Goal: Task Accomplishment & Management: Manage account settings

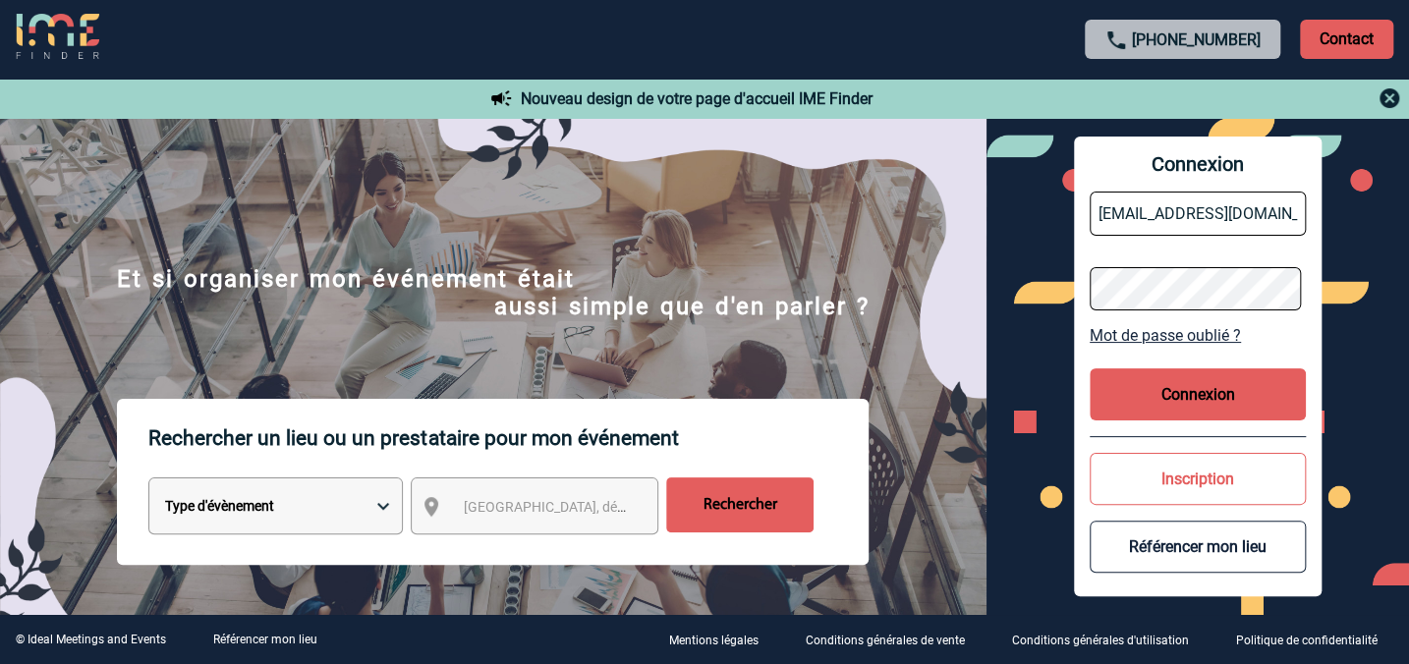
click at [1167, 206] on input "H1037-sb@accor.com" at bounding box center [1198, 214] width 216 height 44
paste input "fani.rafaly"
type input "fani.rafaly@accor.com"
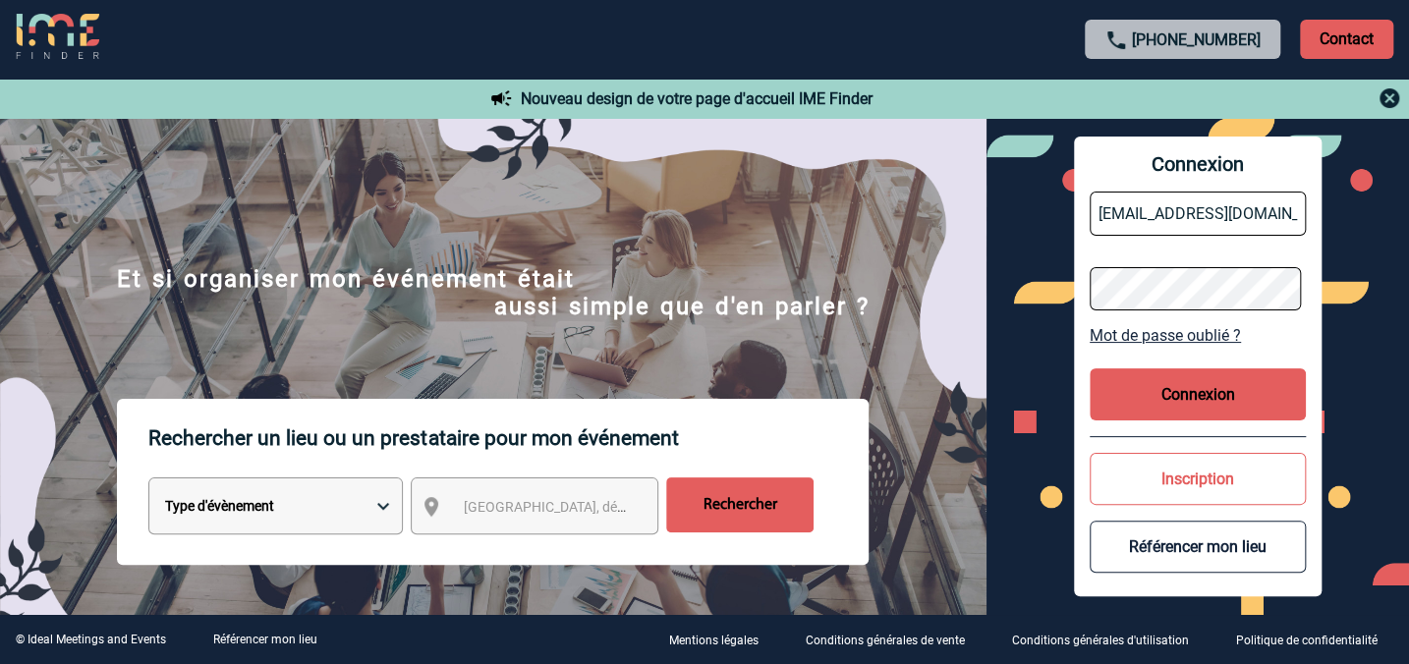
click at [1107, 408] on button "Connexion" at bounding box center [1198, 394] width 216 height 52
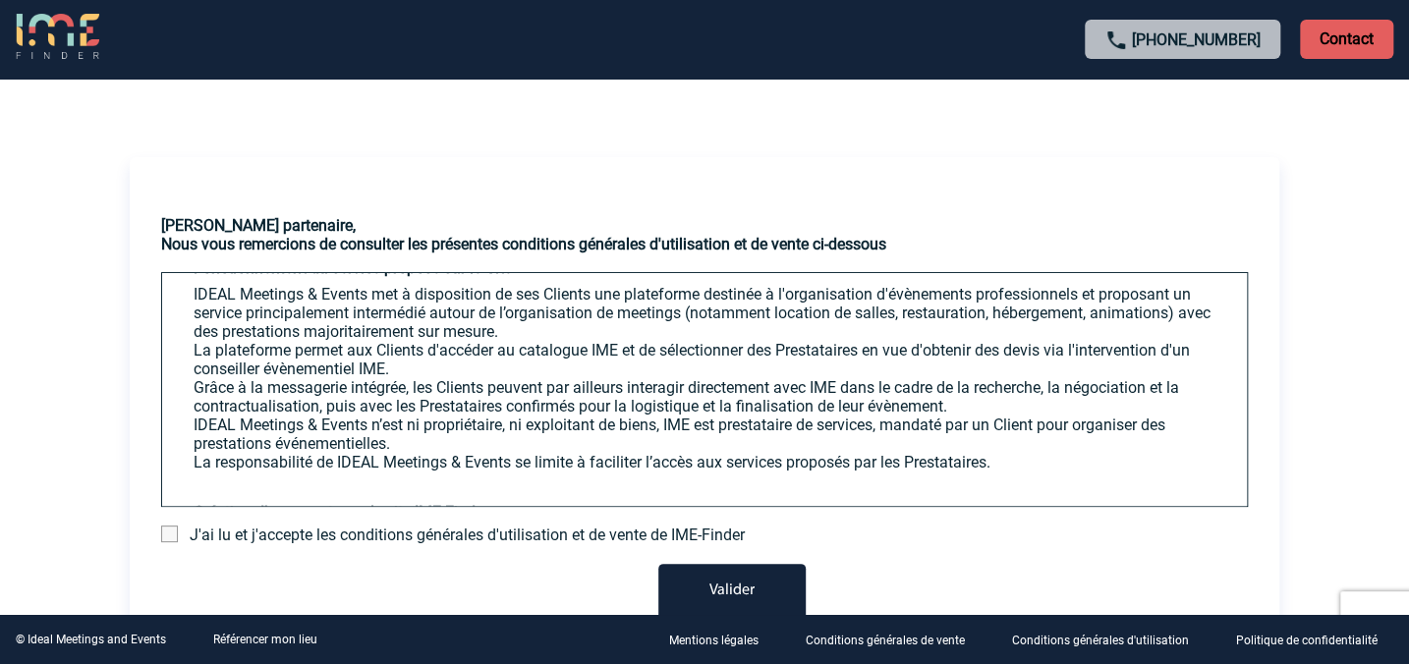
scroll to position [446, 0]
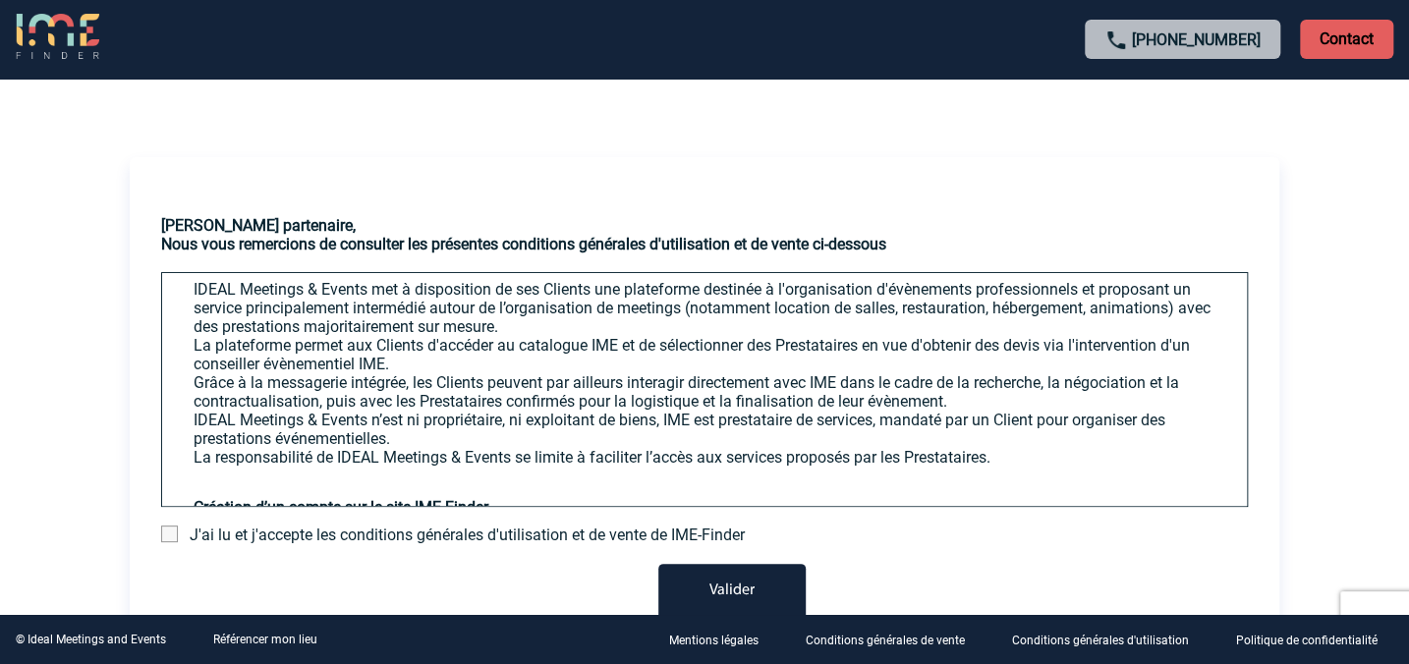
click at [413, 532] on span "J'ai lu et j'accepte les conditions générales d'utilisation et de vente de IME-…" at bounding box center [467, 535] width 555 height 19
drag, startPoint x: 170, startPoint y: 532, endPoint x: 220, endPoint y: 547, distance: 52.5
click at [170, 532] on span at bounding box center [169, 534] width 17 height 17
click at [0, 0] on input "checkbox" at bounding box center [0, 0] width 0 height 0
click at [700, 598] on button "Valider" at bounding box center [731, 591] width 147 height 55
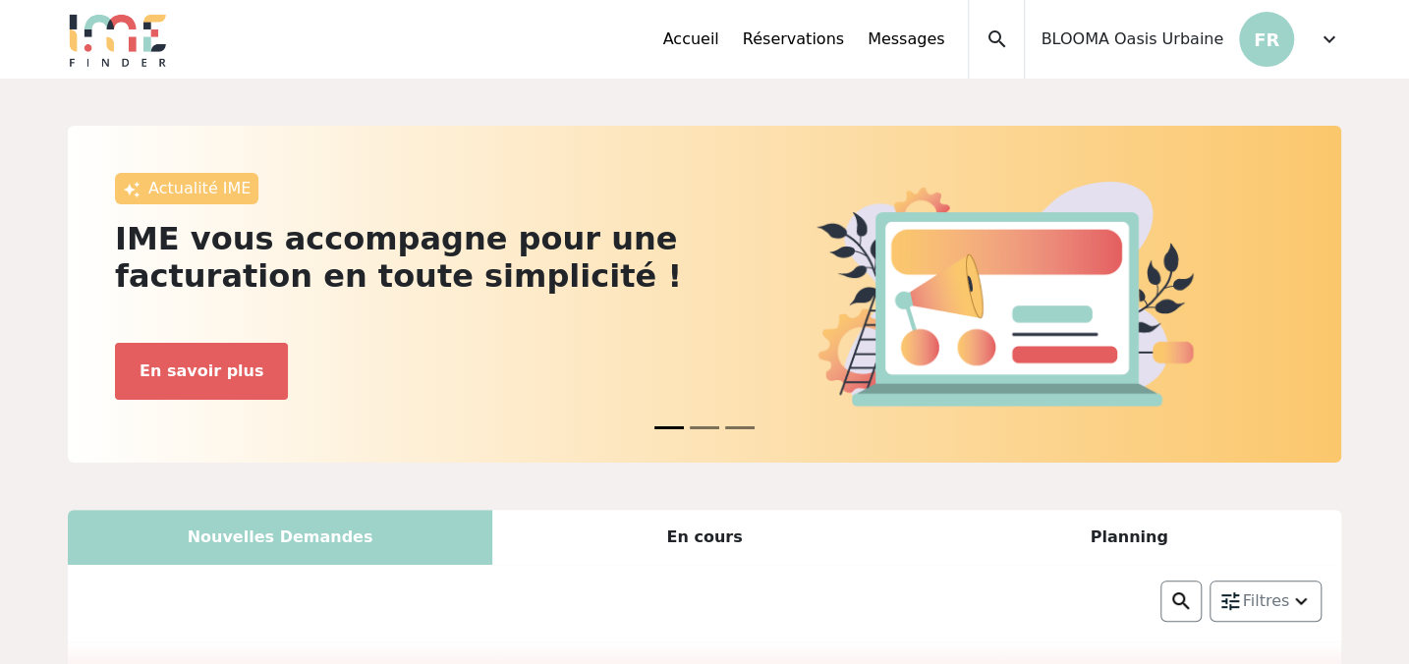
click at [1220, 34] on span "BLOOMA Oasis Urbaine" at bounding box center [1132, 40] width 183 height 24
click at [1331, 39] on span "expand_more" at bounding box center [1330, 40] width 24 height 24
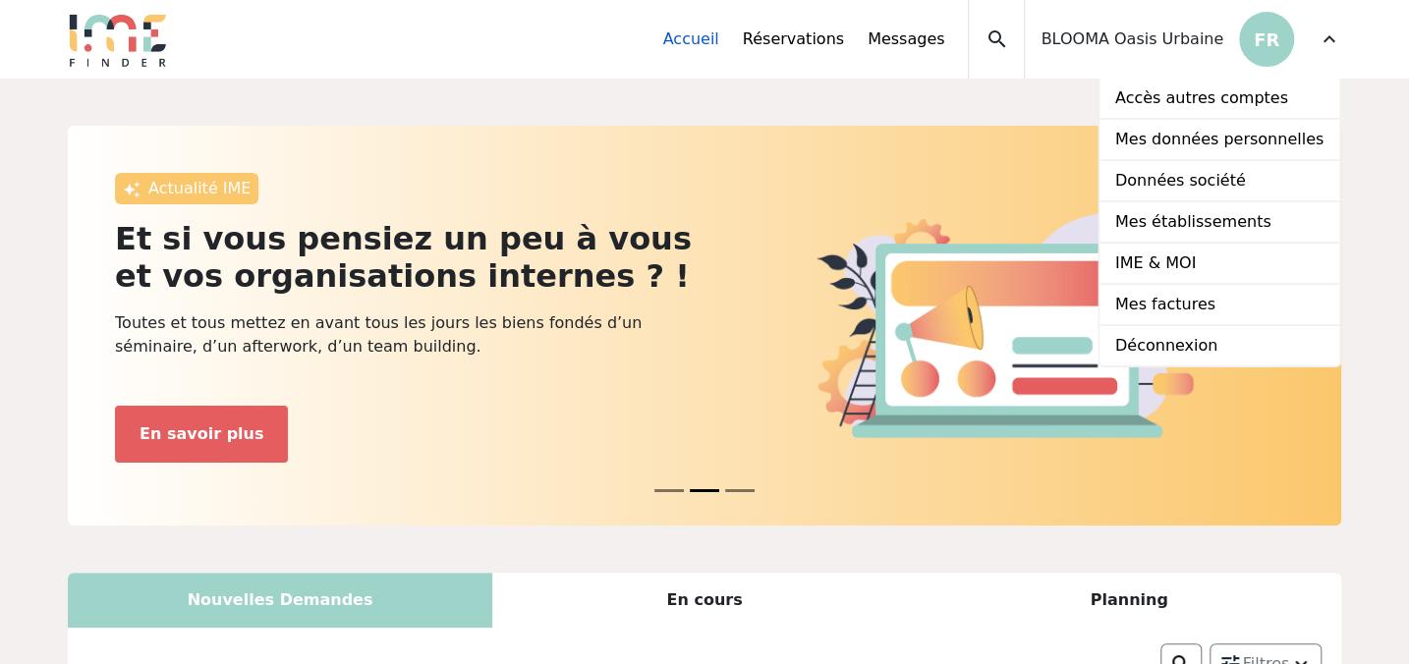
click at [719, 42] on link "Accueil" at bounding box center [691, 40] width 56 height 24
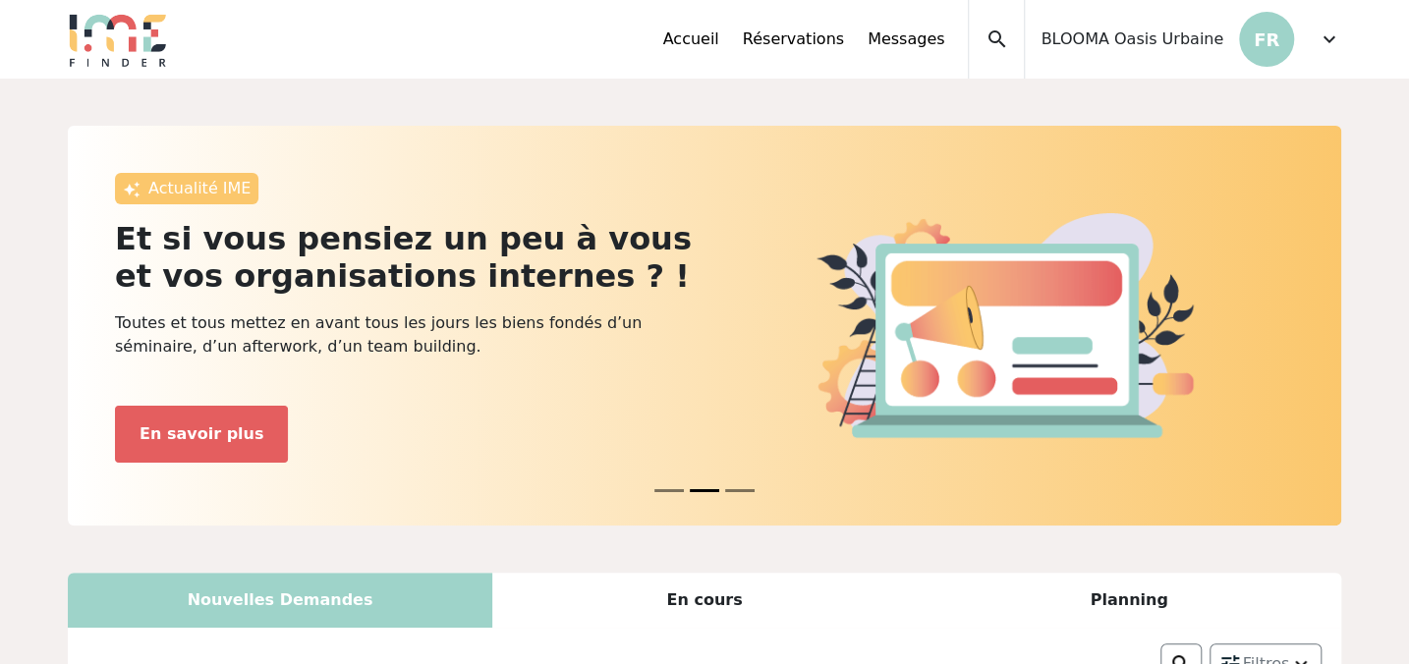
click at [1333, 40] on span "expand_more" at bounding box center [1330, 40] width 24 height 24
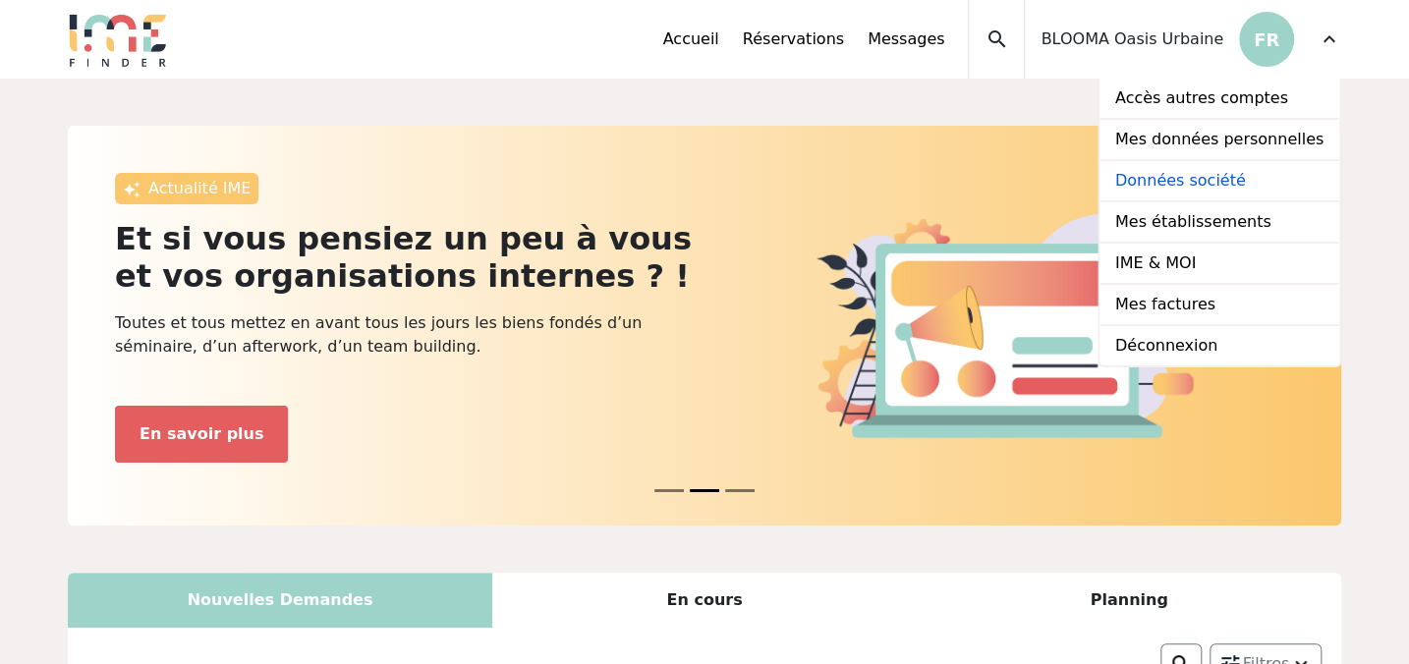
click at [1240, 177] on link "Données société" at bounding box center [1220, 181] width 240 height 41
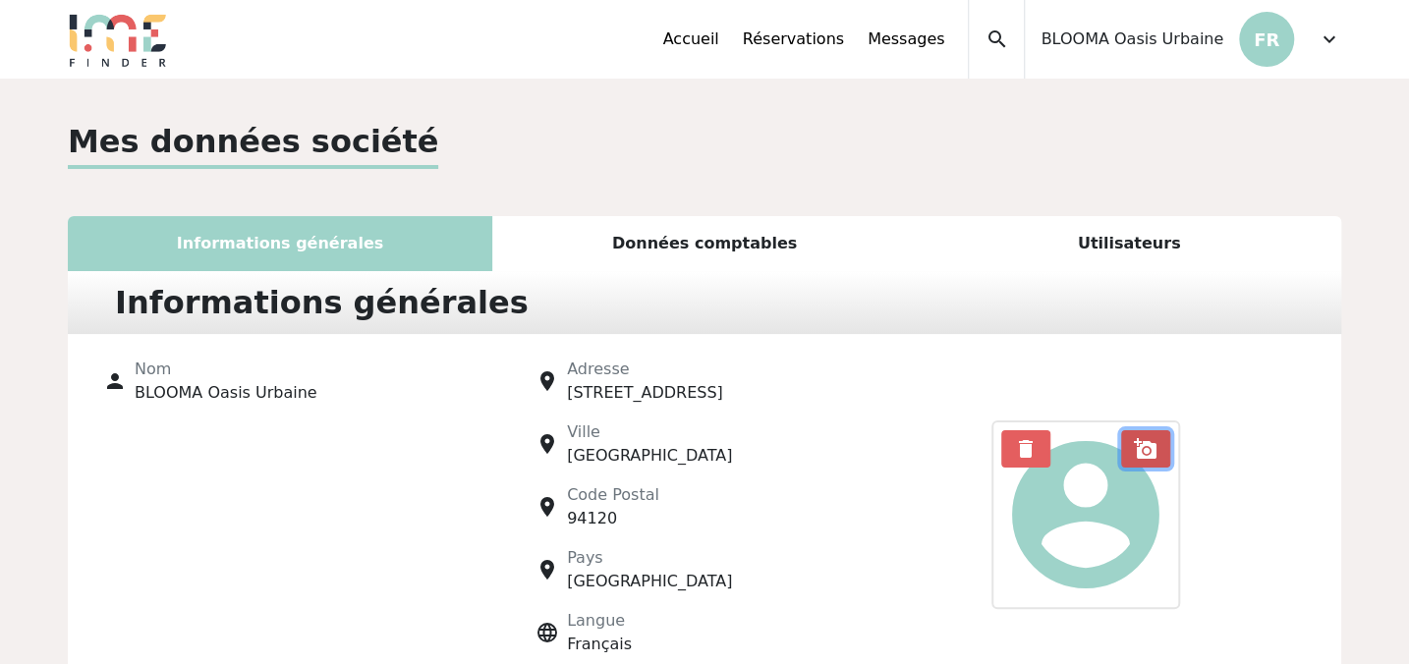
click at [1140, 452] on span "add_a_photo" at bounding box center [1146, 449] width 24 height 24
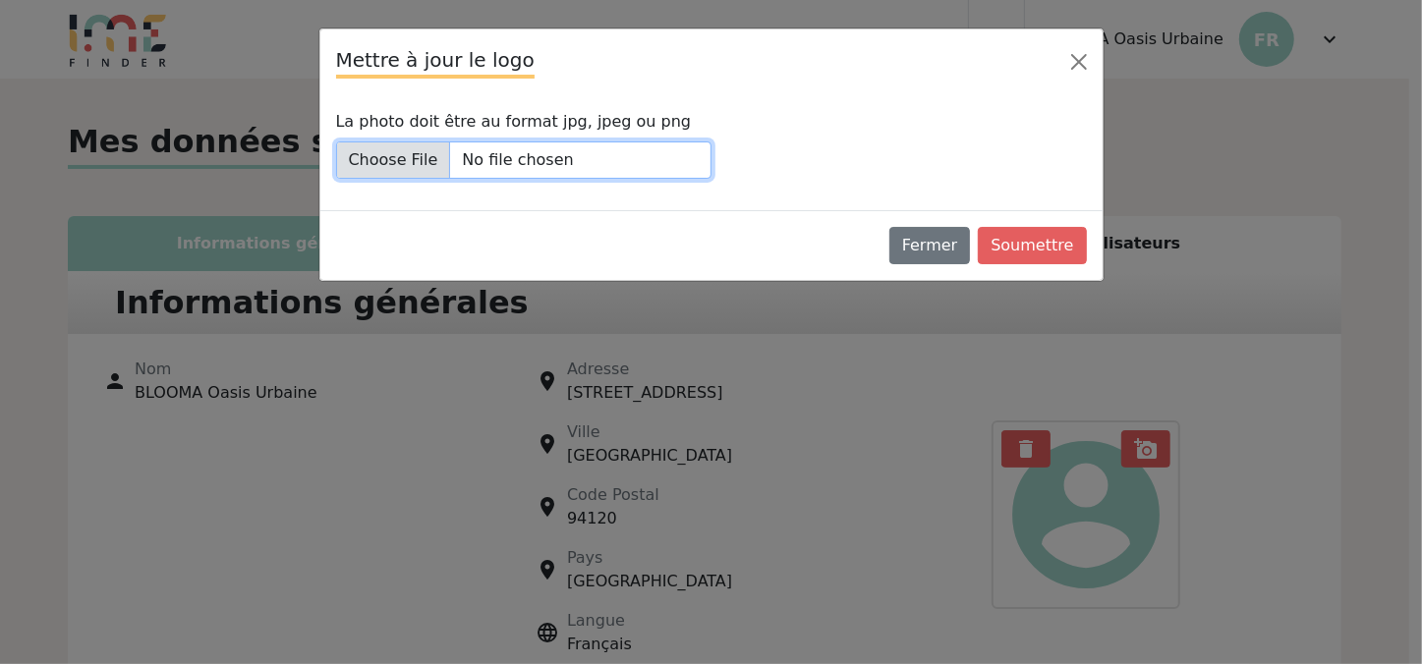
click at [398, 167] on input "La photo doit être au format jpg, jpeg ou png" at bounding box center [523, 159] width 375 height 37
type input "C:\fakepath\©SolenneCarreras_2023_Mercure_Blooma_4.jpg"
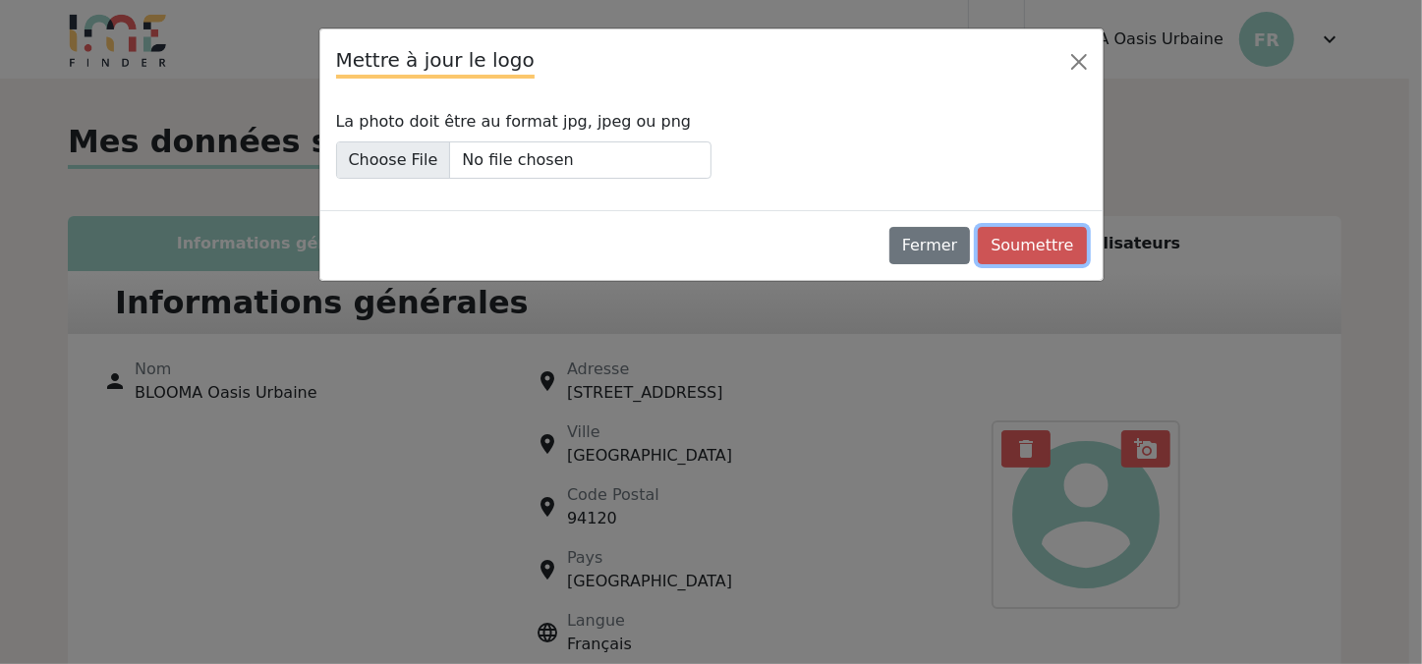
click at [1022, 252] on button "Soumettre" at bounding box center [1032, 245] width 108 height 37
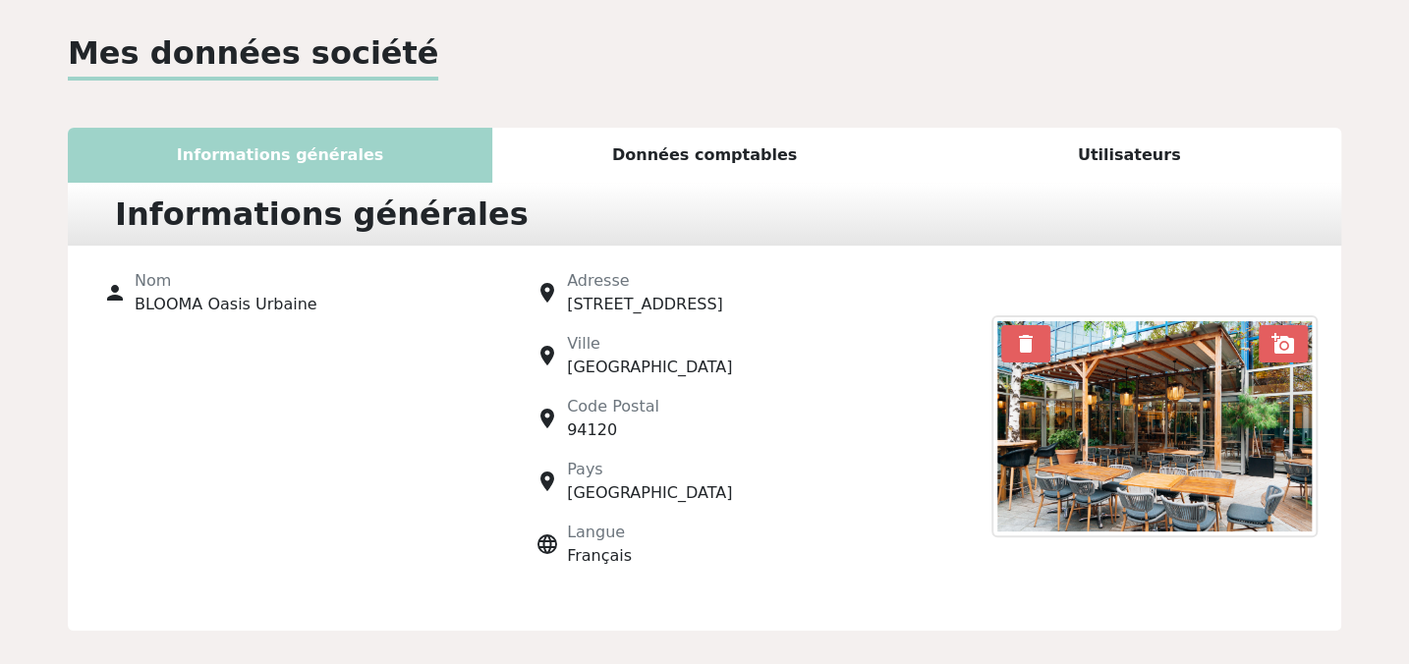
scroll to position [173, 0]
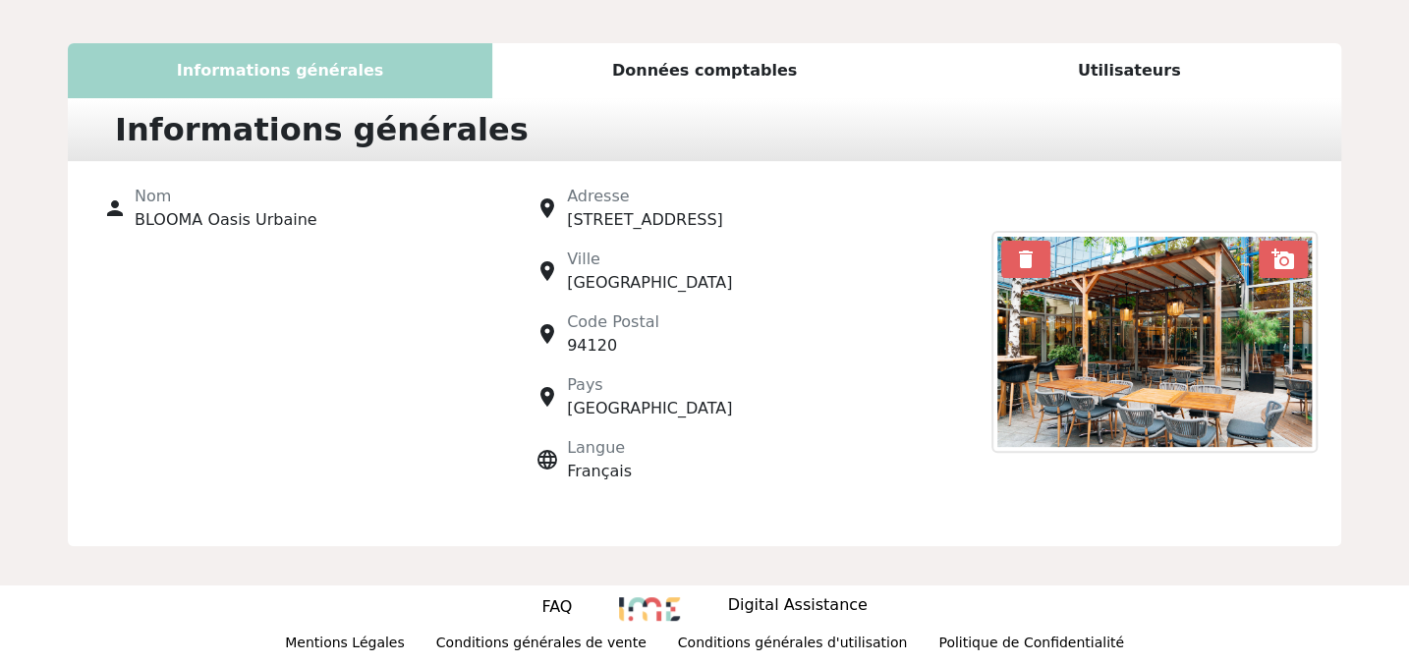
click at [788, 50] on div "Données comptables" at bounding box center [704, 70] width 424 height 55
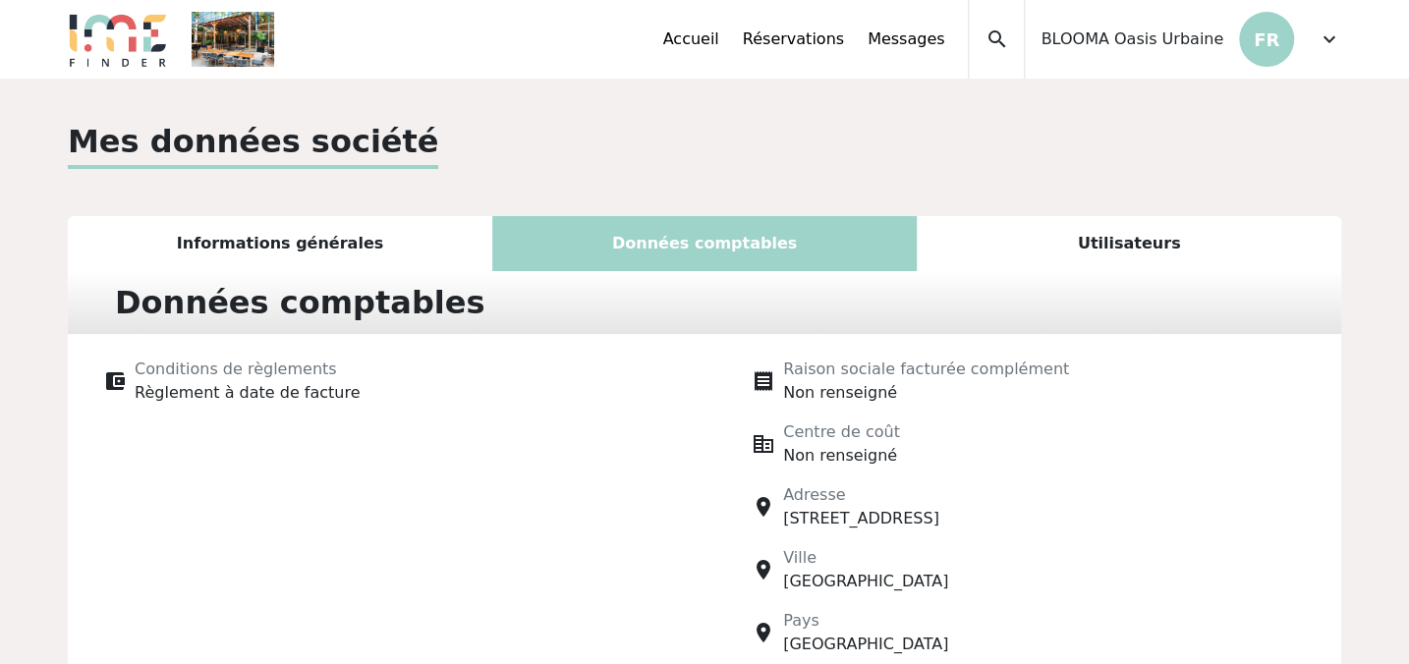
click at [858, 377] on span "Raison sociale facturée complément" at bounding box center [926, 369] width 286 height 19
click at [771, 378] on span "receipt" at bounding box center [764, 381] width 24 height 24
click at [1153, 234] on div "Utilisateurs" at bounding box center [1129, 243] width 424 height 55
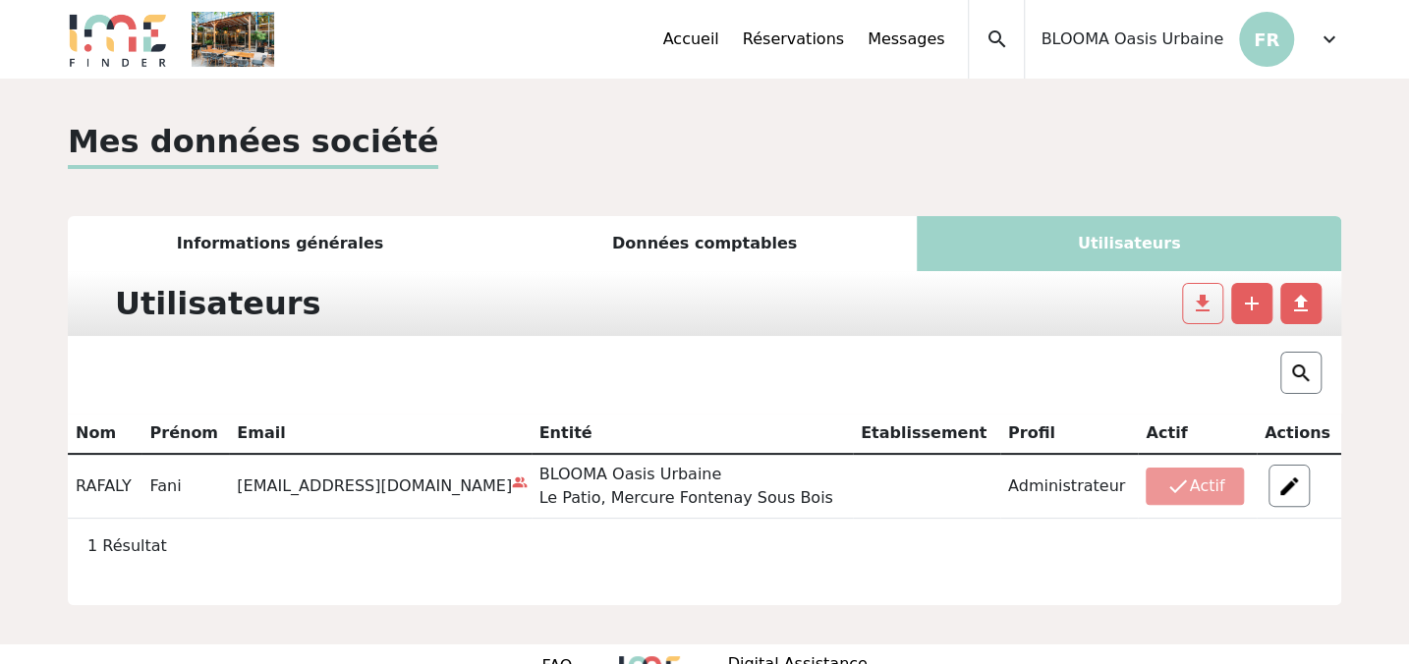
click at [1116, 49] on span "BLOOMA Oasis Urbaine" at bounding box center [1132, 40] width 183 height 24
click at [1320, 45] on span "expand_more" at bounding box center [1330, 40] width 24 height 24
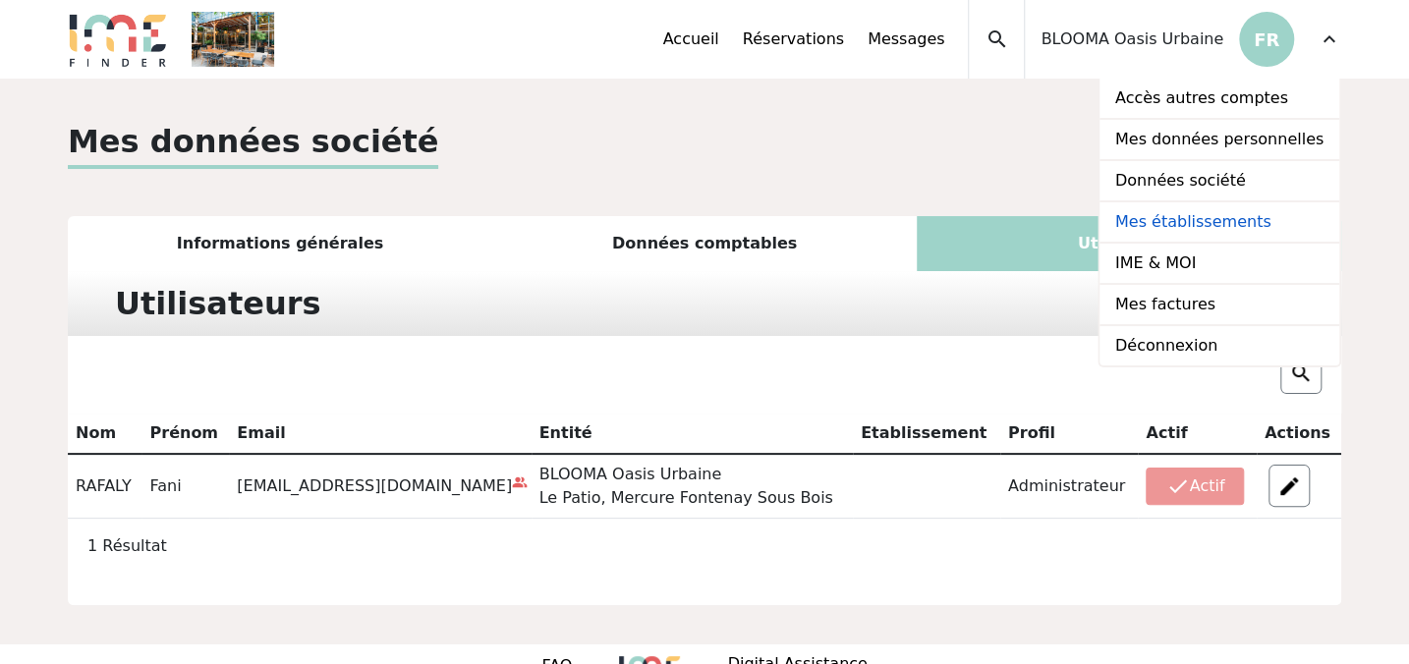
click at [1218, 217] on link "Mes établissements" at bounding box center [1220, 222] width 240 height 41
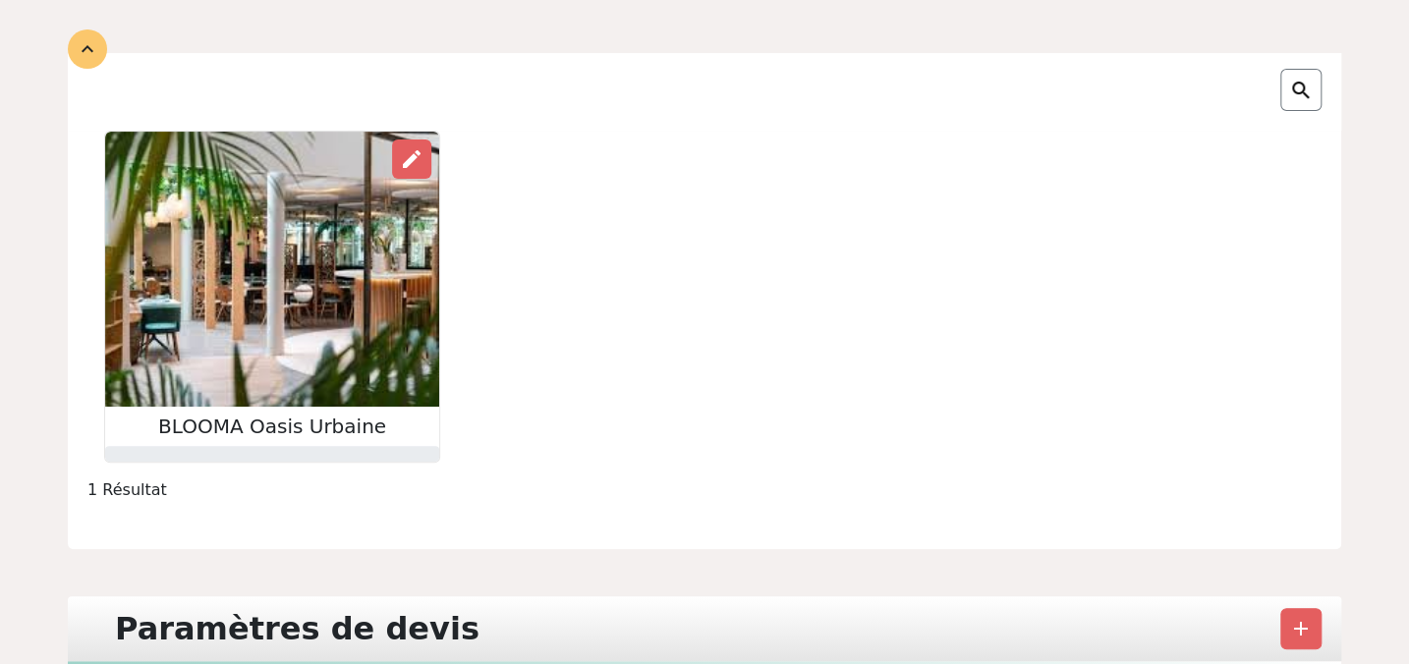
scroll to position [178, 0]
click at [279, 195] on img at bounding box center [272, 270] width 334 height 275
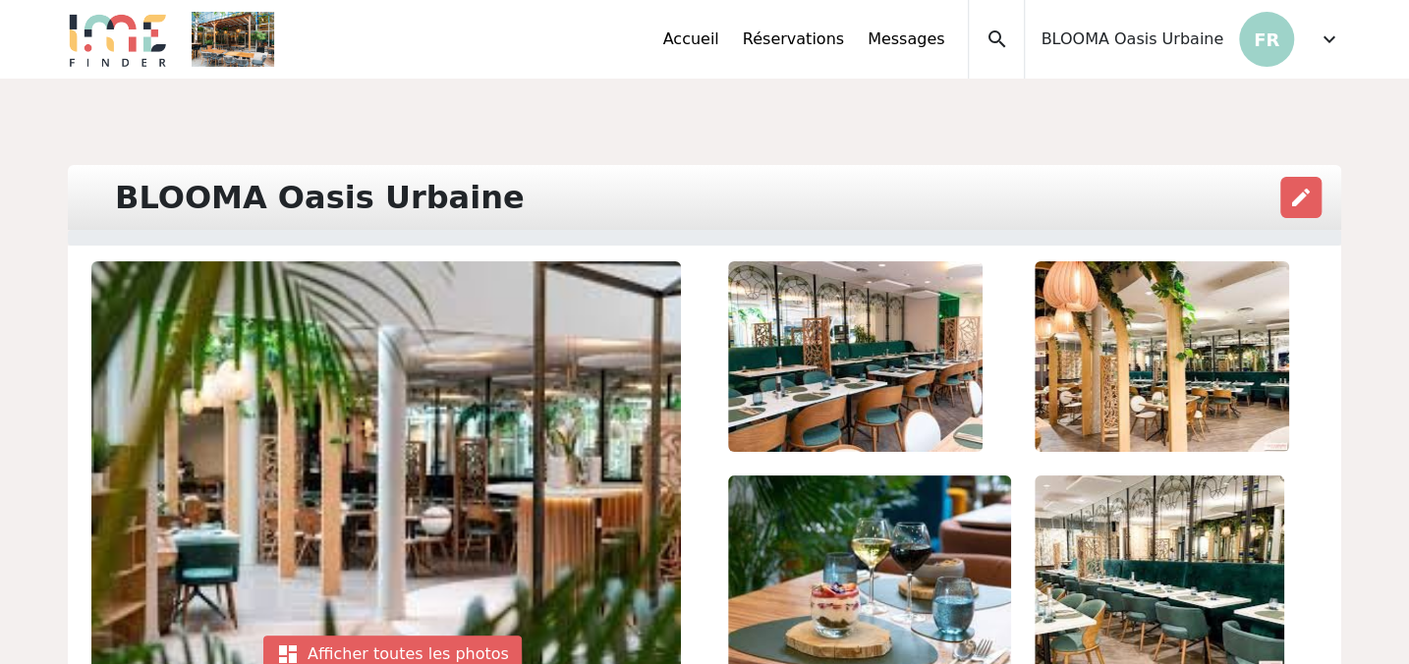
click at [1324, 37] on span "expand_more" at bounding box center [1330, 40] width 24 height 24
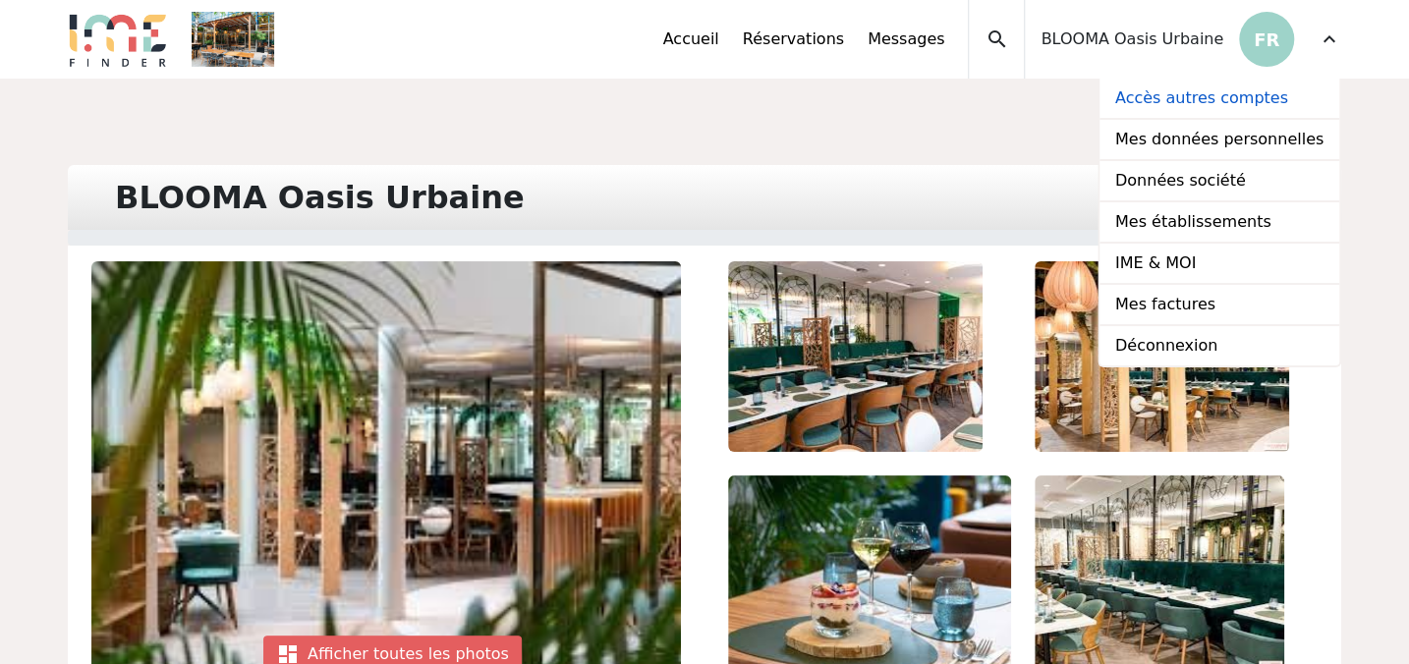
click at [1247, 107] on link "Accès autres comptes" at bounding box center [1220, 99] width 240 height 41
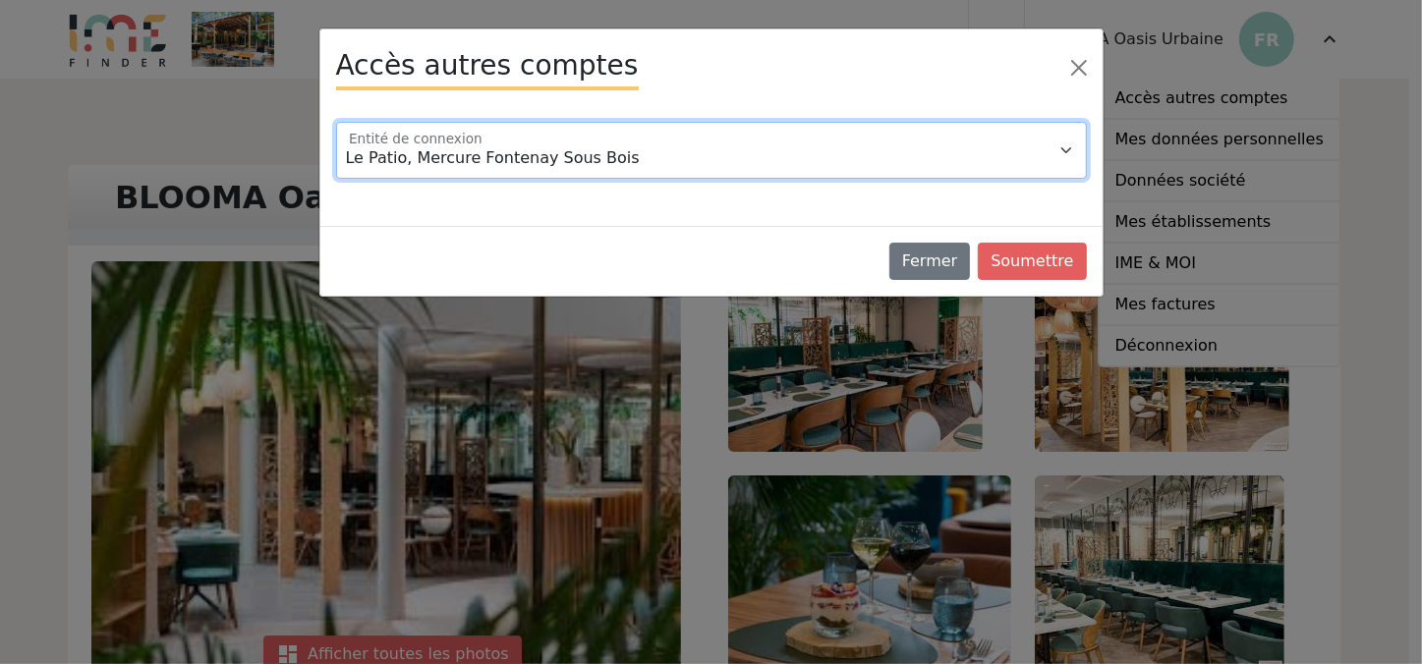
click at [844, 158] on select "Le Patio, Mercure Fontenay Sous Bois" at bounding box center [711, 150] width 751 height 57
click at [716, 160] on select "Le Patio, Mercure Fontenay Sous Bois" at bounding box center [711, 150] width 751 height 57
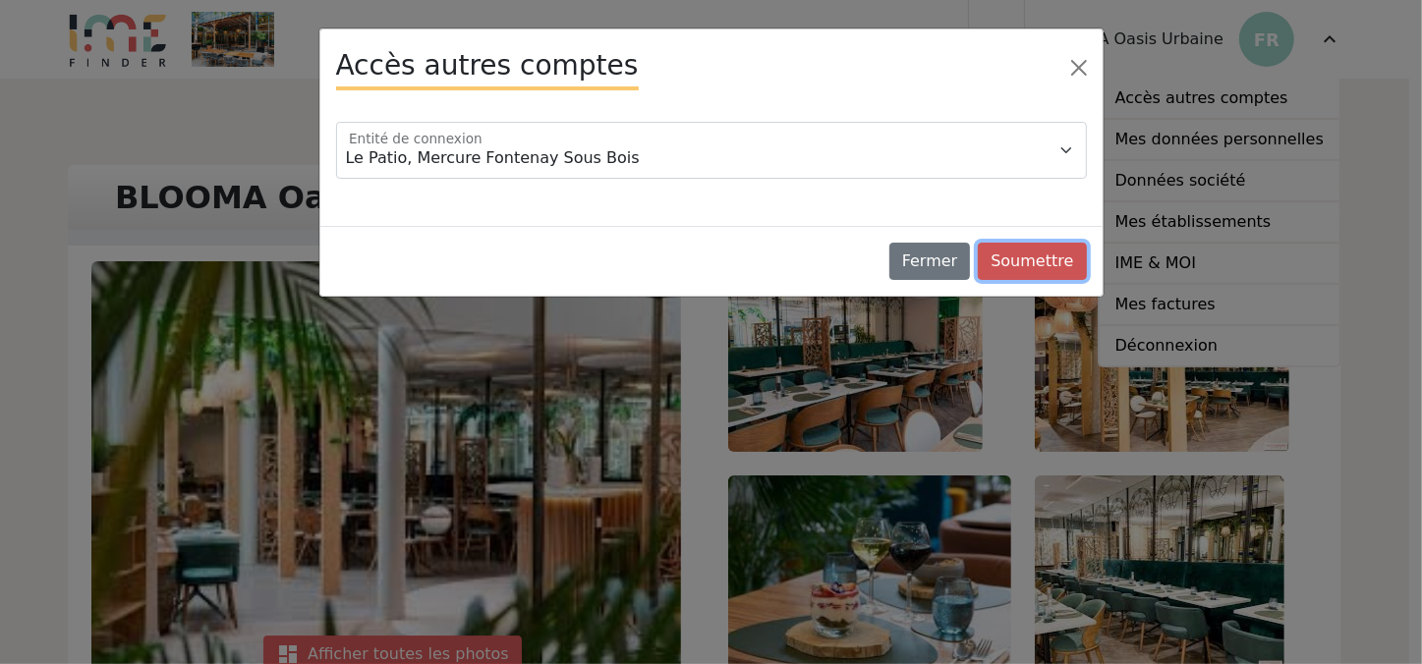
click at [1043, 265] on button "Soumettre" at bounding box center [1032, 261] width 108 height 37
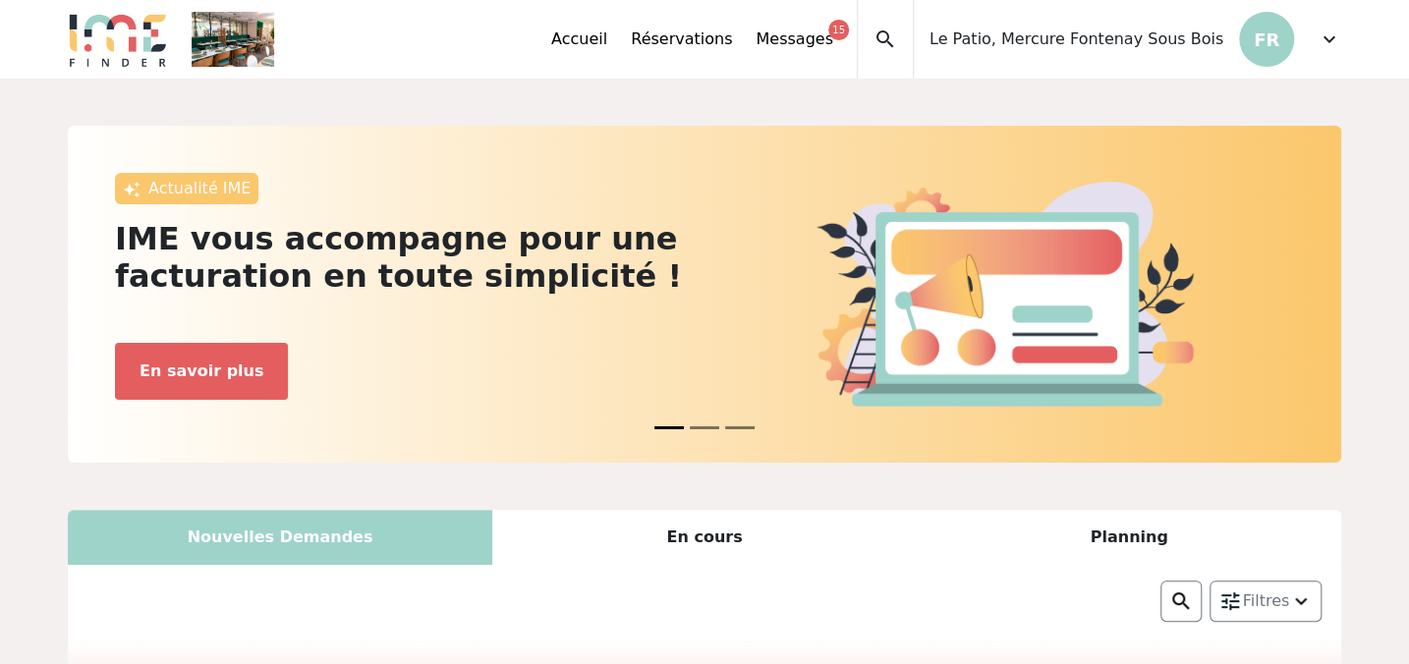
click at [857, 41] on div "Accueil Réservations Messages 15 Accès autres comptes Mes données personnelles …" at bounding box center [704, 39] width 306 height 79
click at [832, 35] on link "Messages 15" at bounding box center [794, 40] width 77 height 24
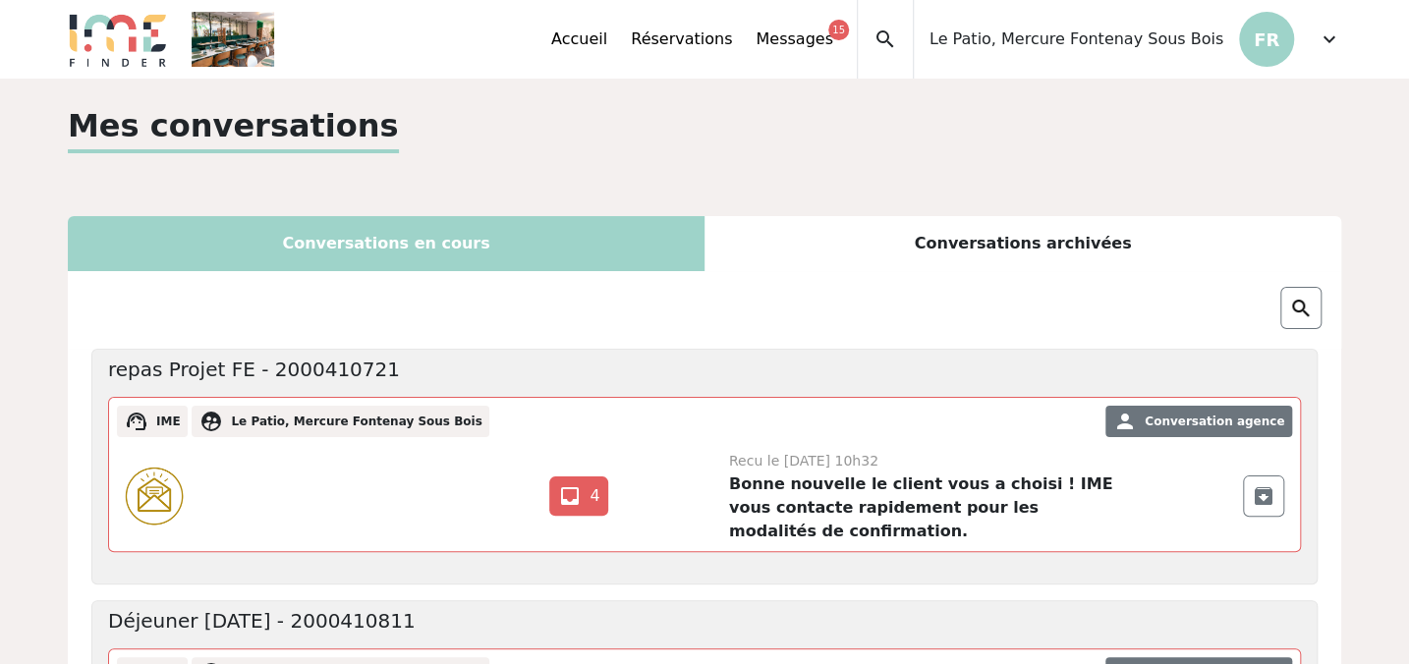
click at [1326, 39] on span "expand_more" at bounding box center [1330, 40] width 24 height 24
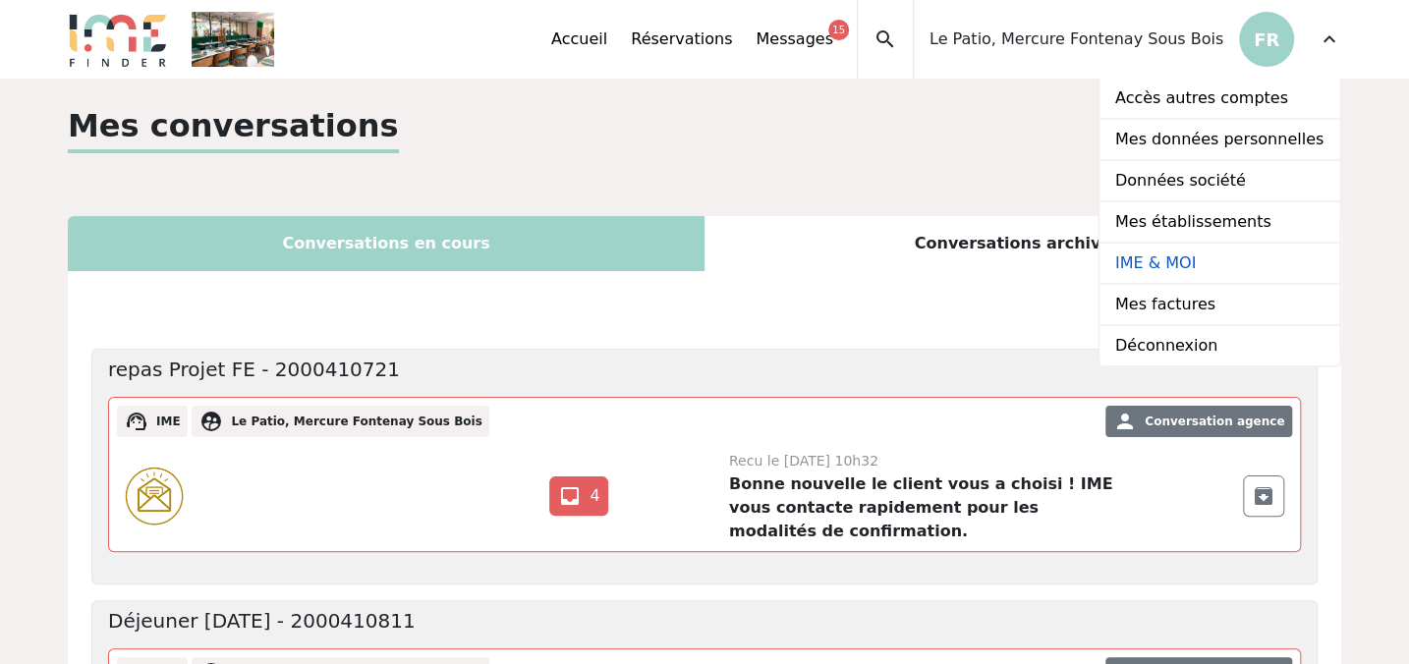
click at [1221, 255] on link "IME & MOI" at bounding box center [1220, 264] width 240 height 41
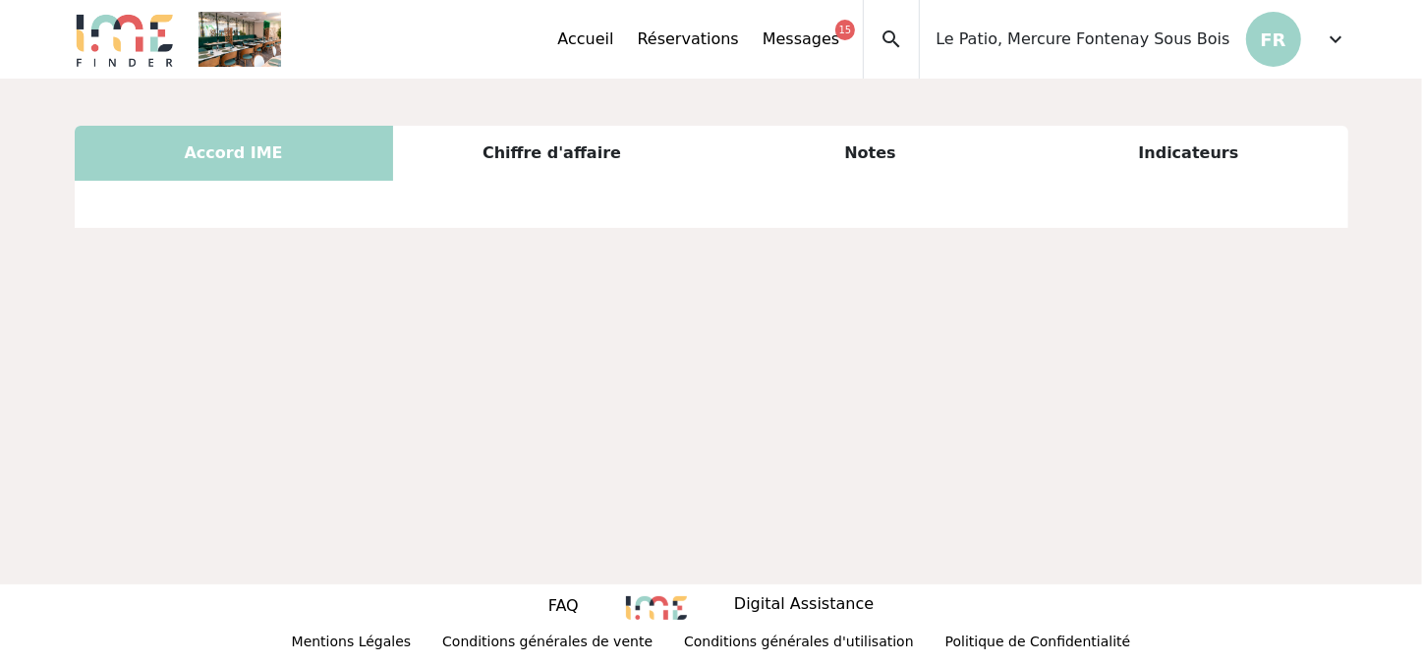
click at [1121, 45] on span "Le Patio, Mercure Fontenay Sous Bois" at bounding box center [1082, 40] width 294 height 24
click at [1337, 45] on span "expand_more" at bounding box center [1337, 40] width 24 height 24
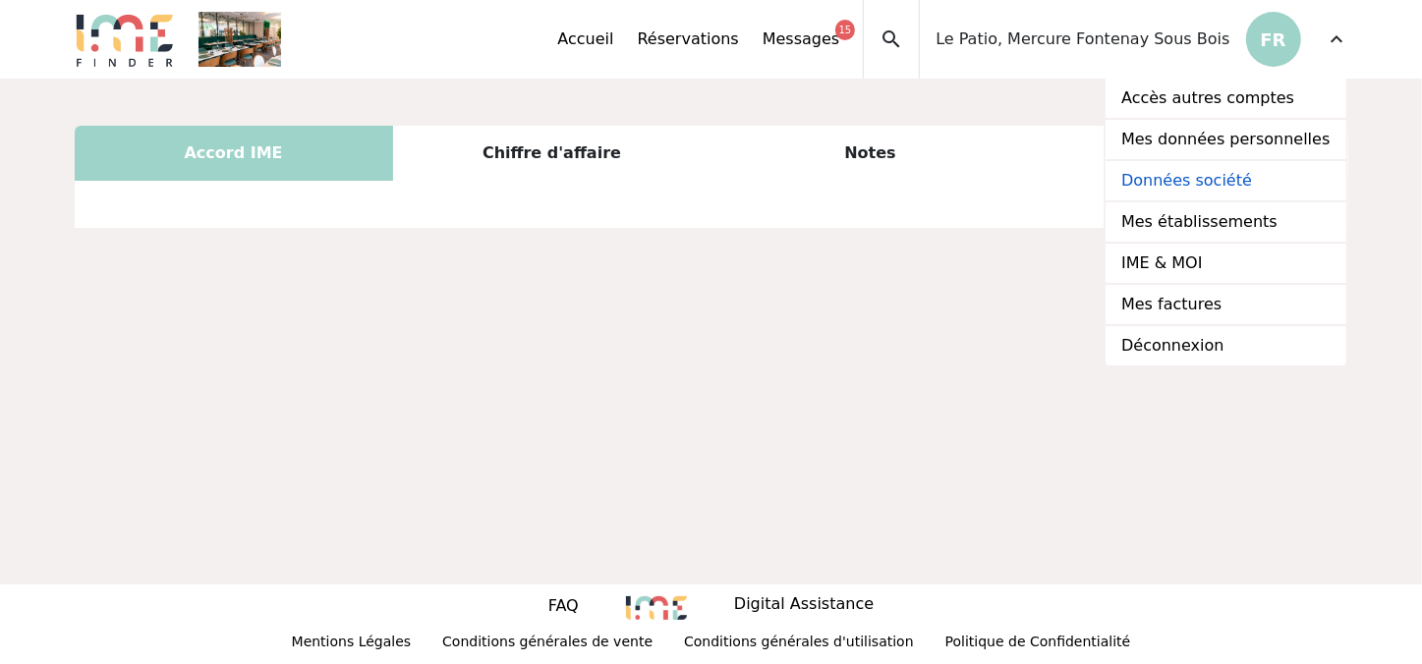
click at [1200, 171] on link "Données société" at bounding box center [1225, 181] width 240 height 41
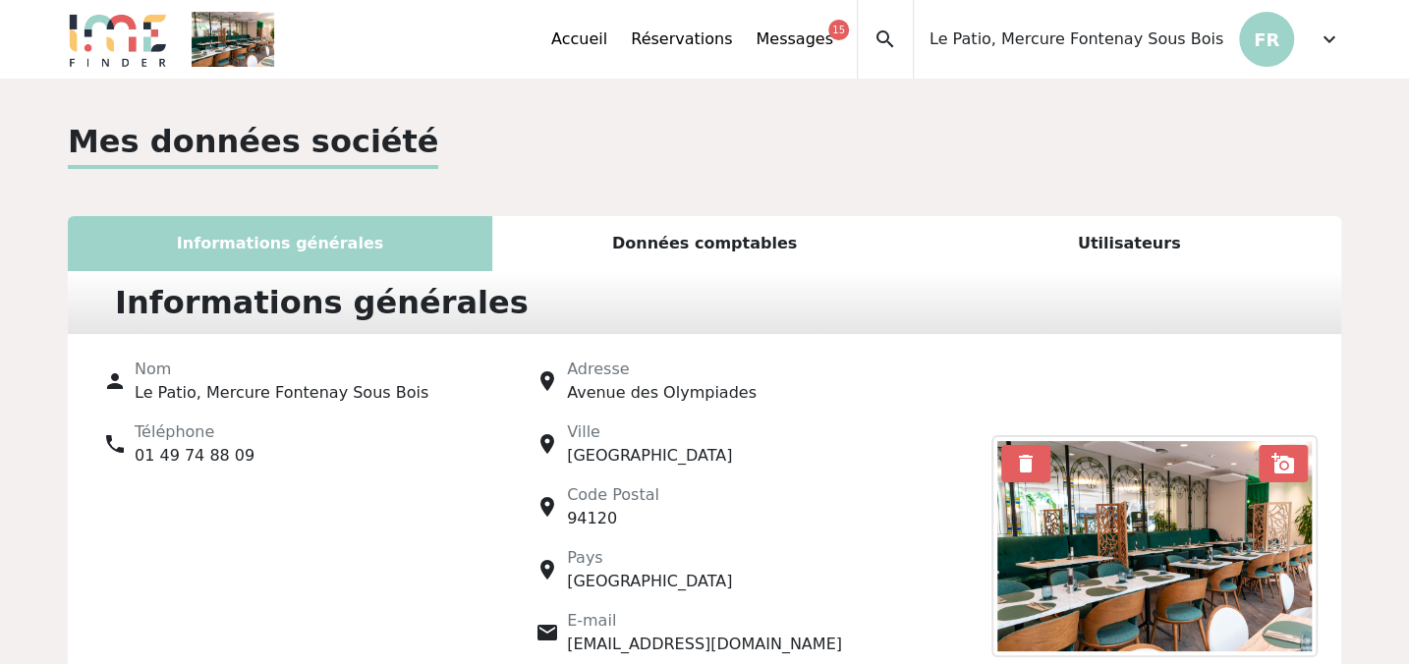
click at [1112, 229] on div "Utilisateurs" at bounding box center [1129, 243] width 424 height 55
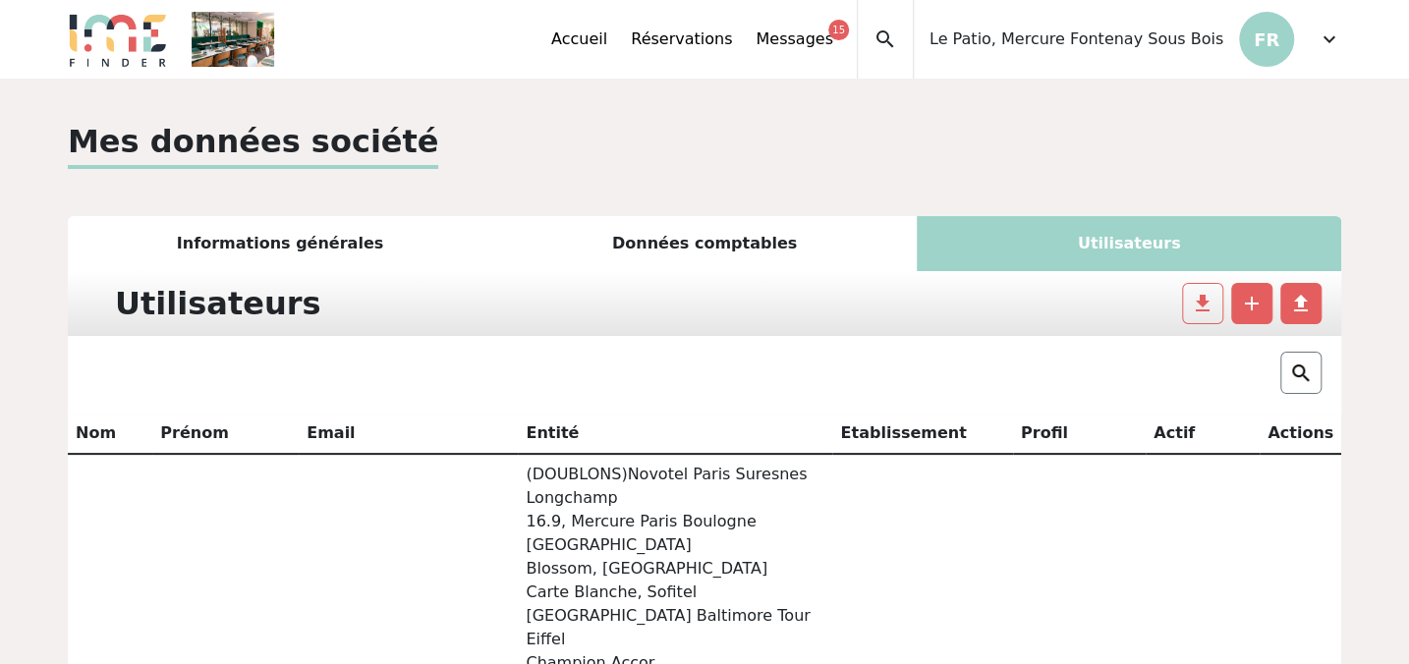
click at [1324, 45] on span "expand_more" at bounding box center [1330, 40] width 24 height 24
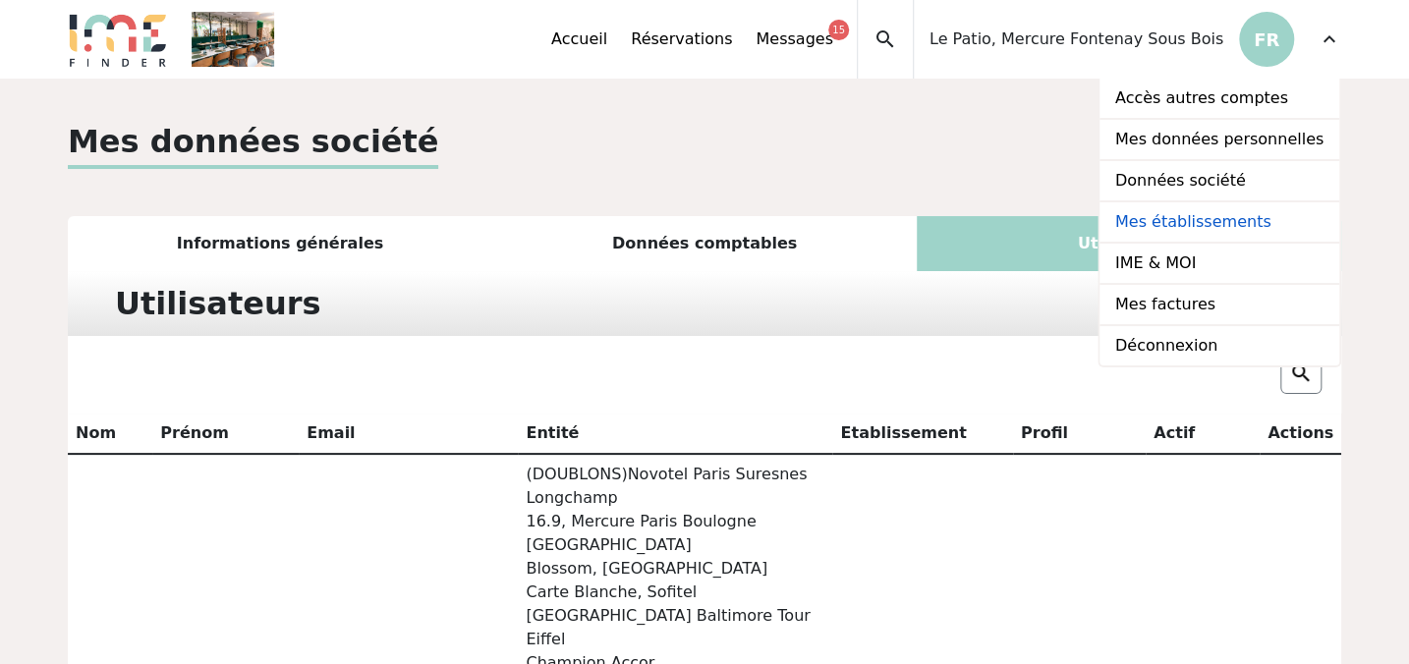
click at [1231, 212] on link "Mes établissements" at bounding box center [1220, 222] width 240 height 41
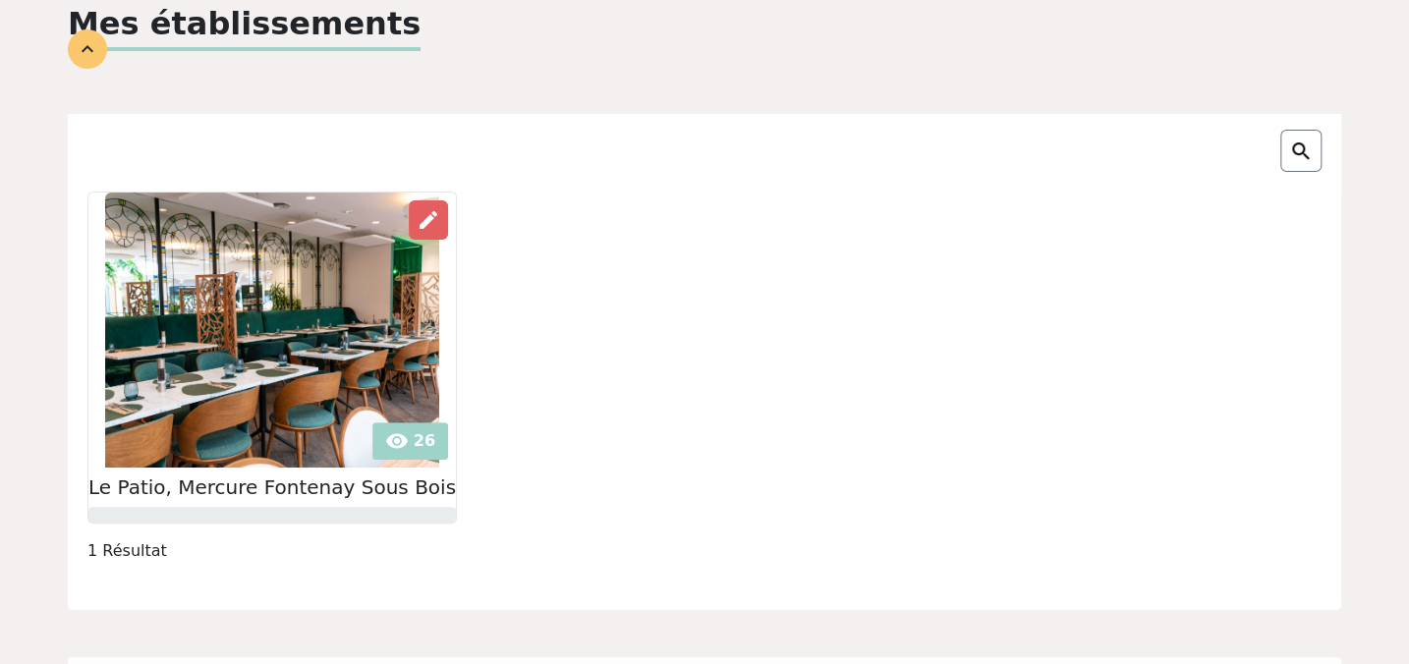
scroll to position [88, 0]
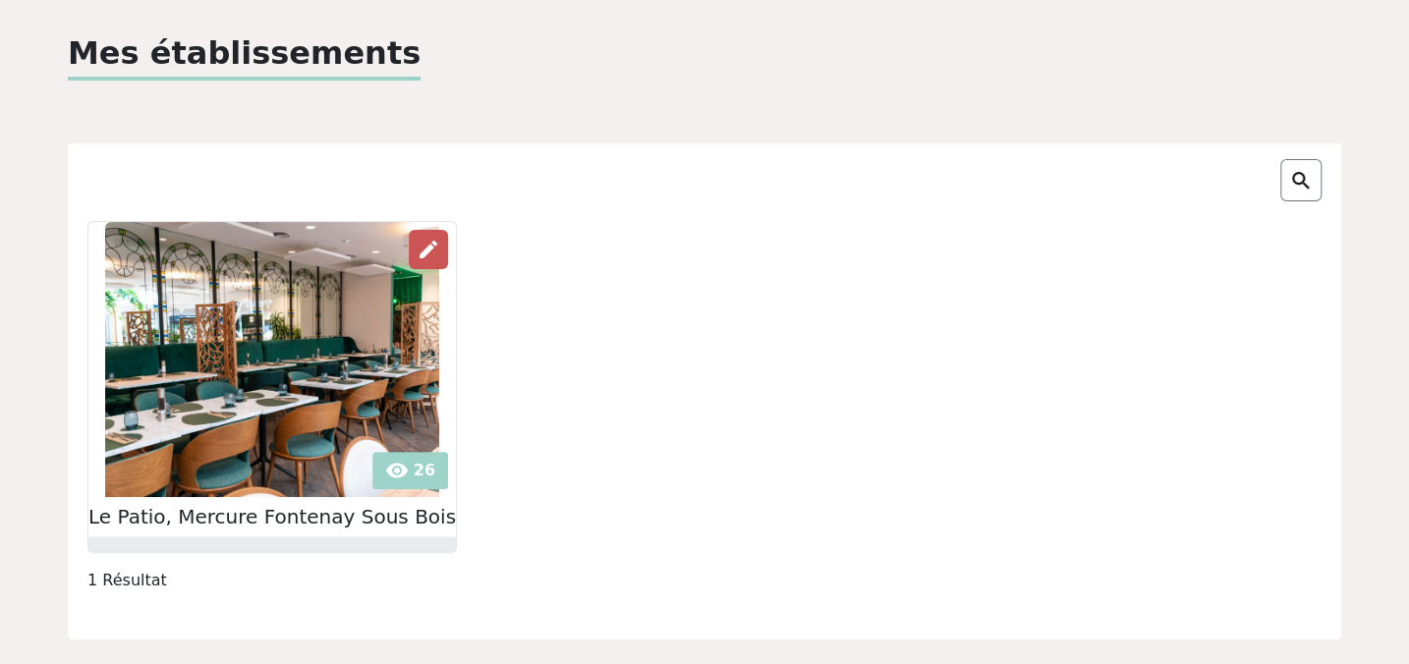
click at [417, 252] on span "edit" at bounding box center [429, 250] width 24 height 24
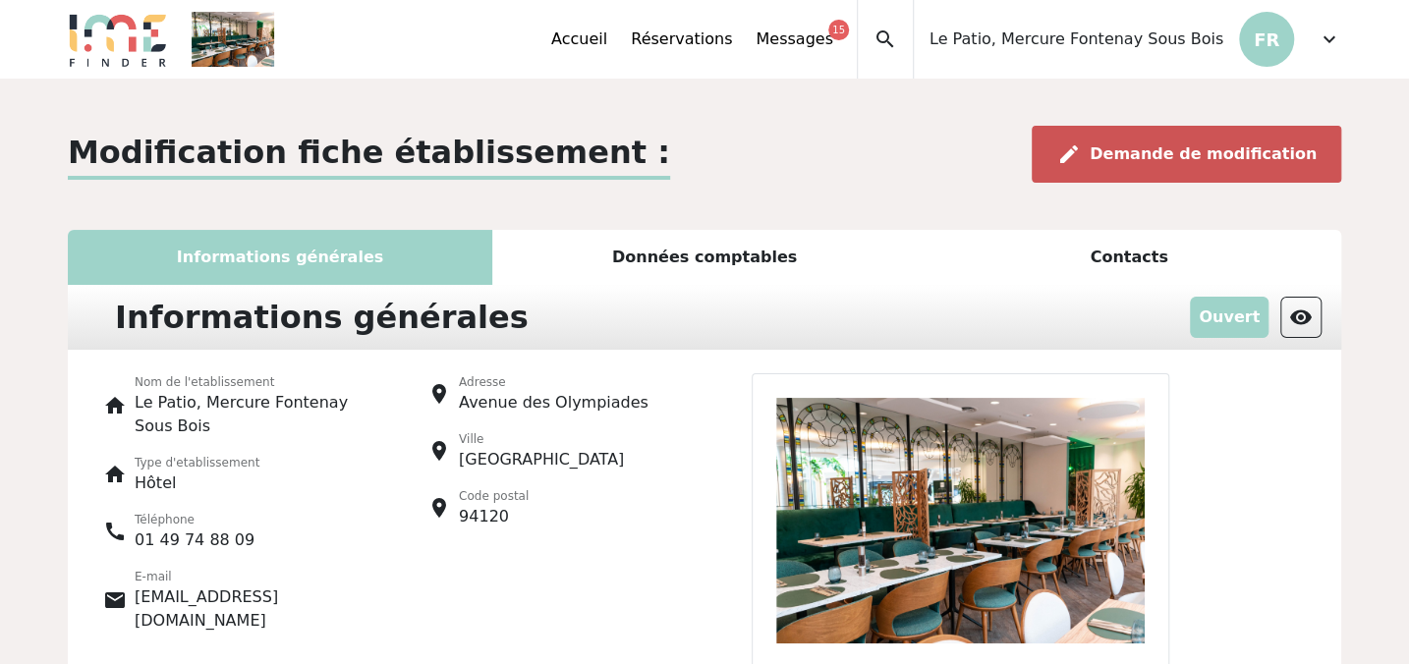
click at [1127, 162] on span "Demande de modification" at bounding box center [1203, 153] width 227 height 19
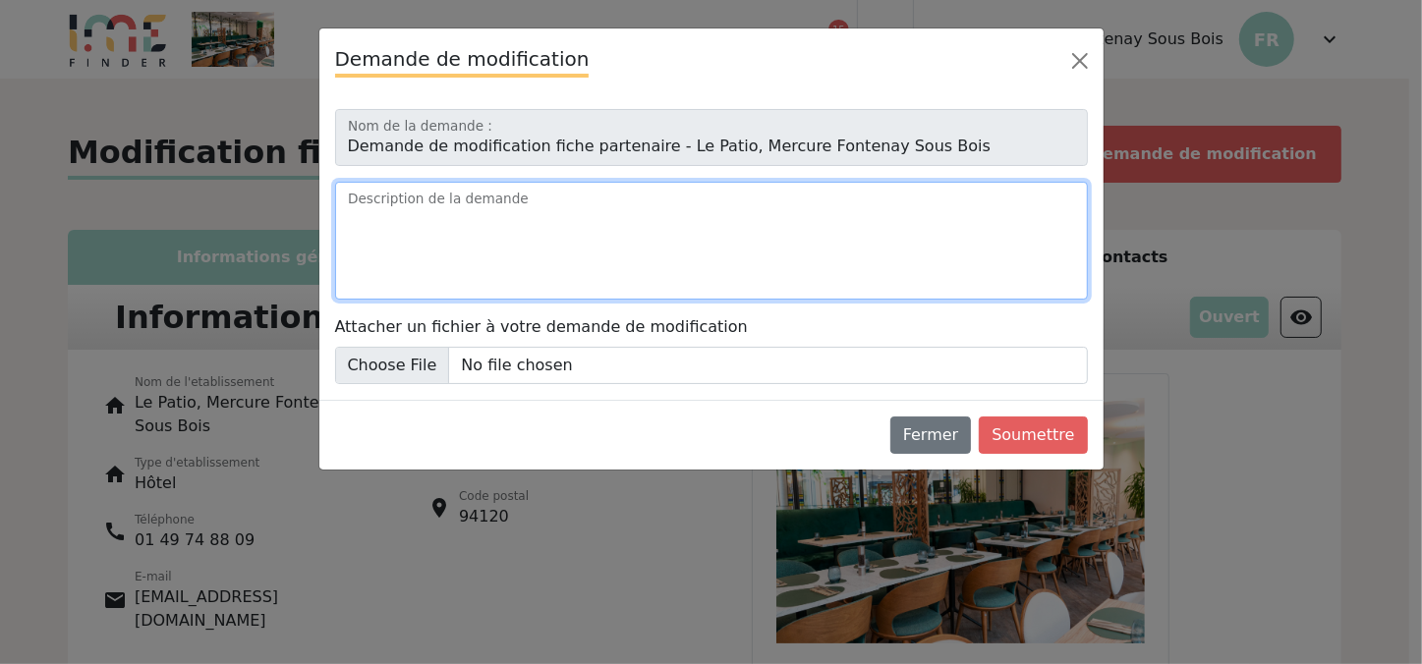
click at [861, 252] on textarea "Description de la demande" at bounding box center [711, 241] width 753 height 118
click at [570, 208] on textarea "Le restaurant s'appelle Blooma oasis Urbaine" at bounding box center [711, 241] width 753 height 118
click at [762, 224] on textarea "Le restaurant s'appelle Blooma Oasis Urbaine" at bounding box center [711, 241] width 753 height 118
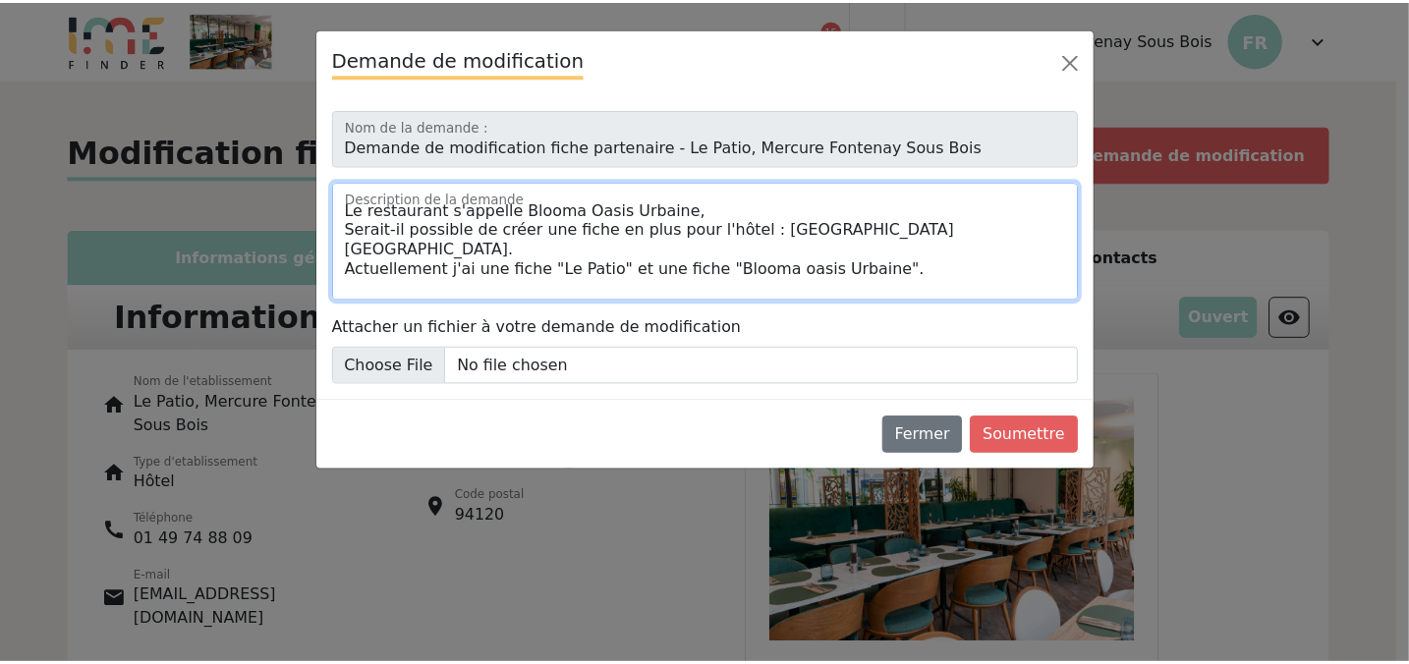
scroll to position [28, 0]
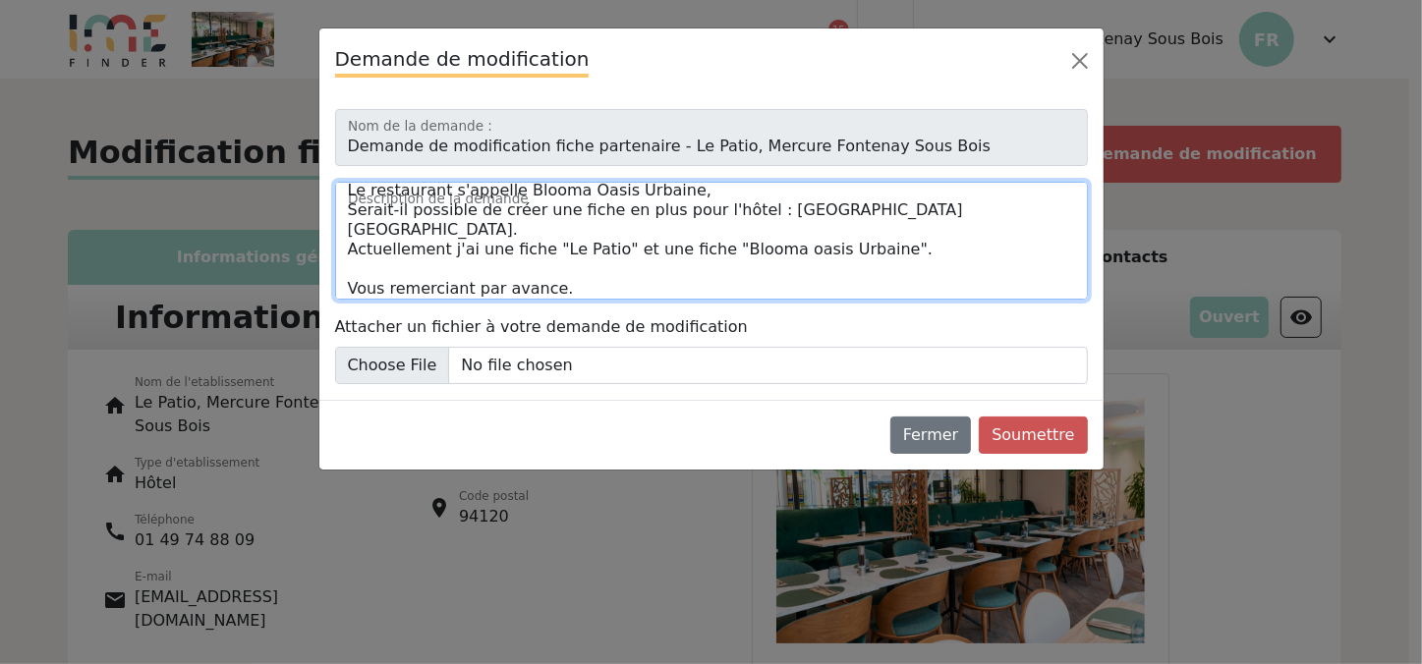
type textarea "Le restaurant s'appelle Blooma Oasis Urbaine, Serait-il possible de créer une f…"
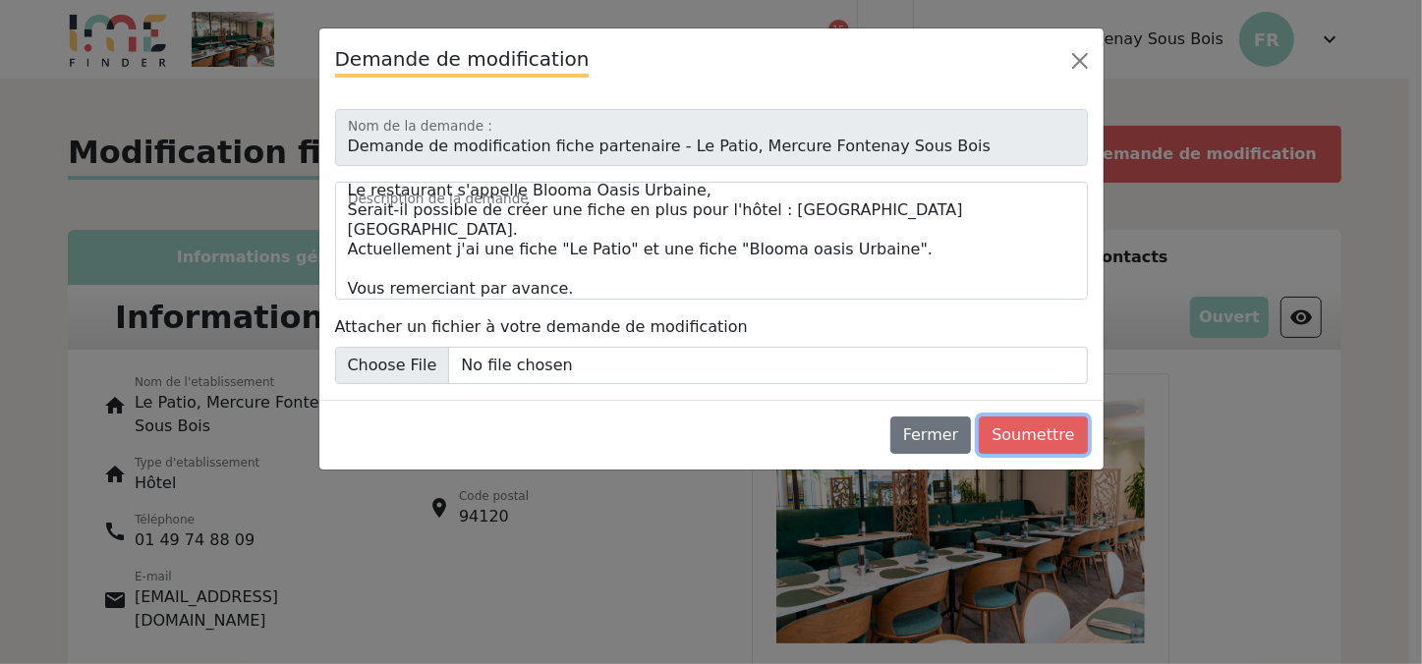
click at [1022, 432] on button "Soumettre" at bounding box center [1033, 435] width 108 height 37
